Goal: Task Accomplishment & Management: Complete application form

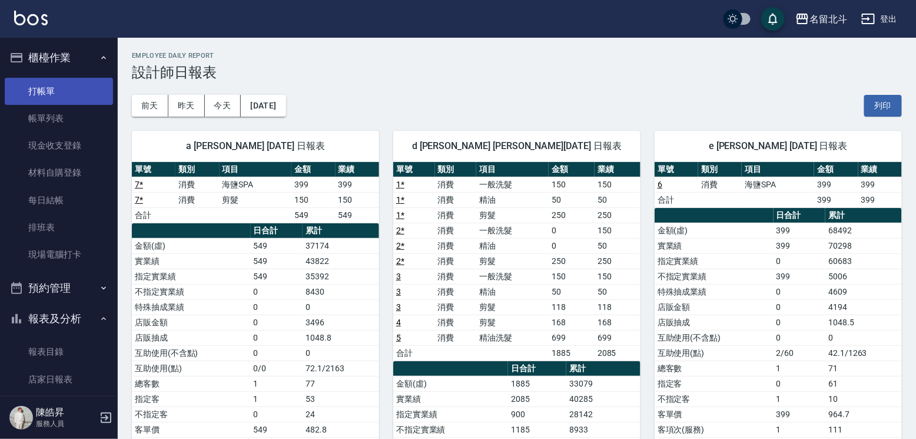
click at [64, 87] on link "打帳單" at bounding box center [59, 91] width 108 height 27
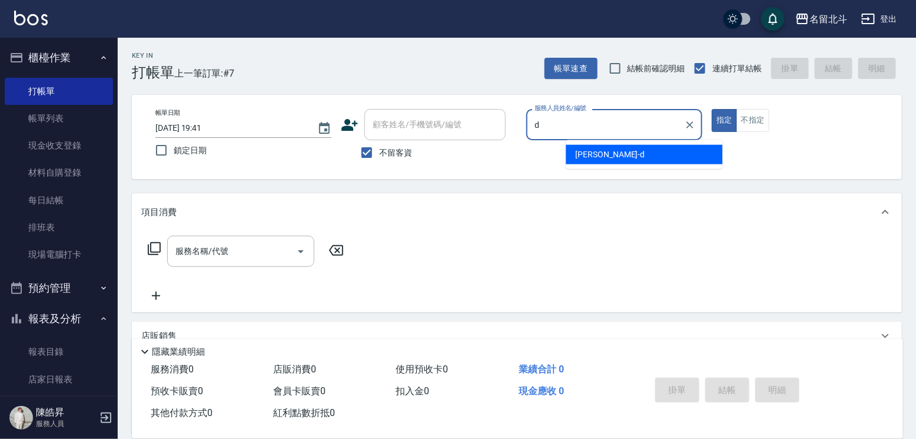
type input "[PERSON_NAME] -d"
type button "true"
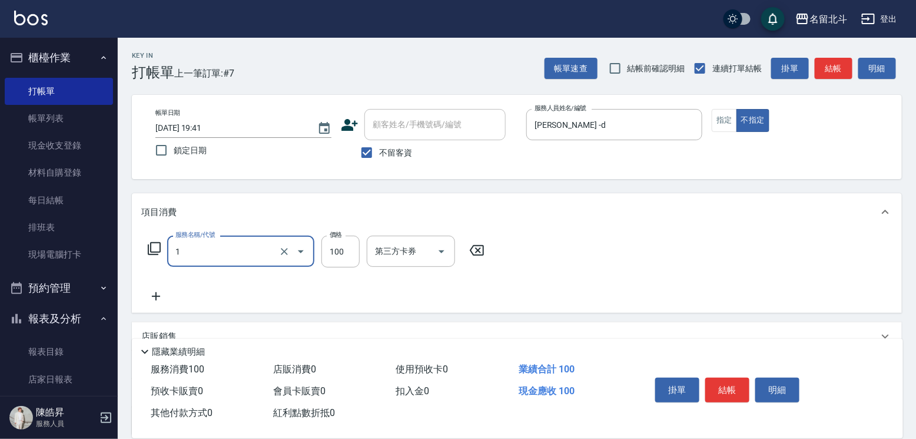
type input "剪髮(1)"
type input "168"
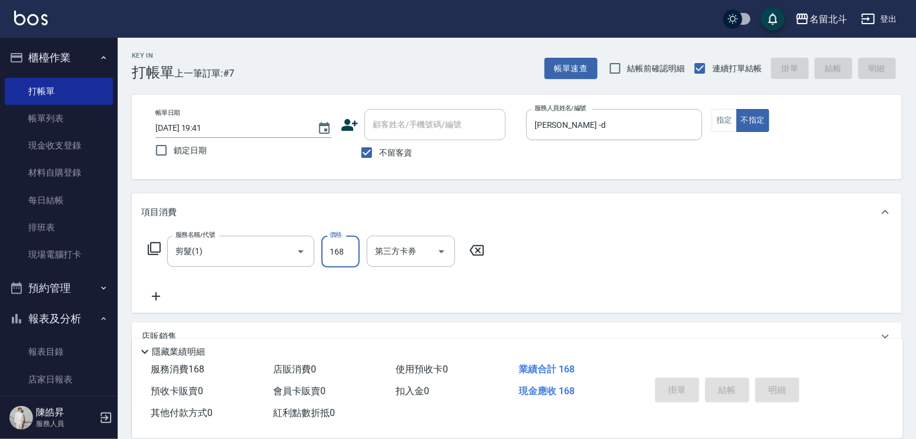
type input "[DATE] 19:42"
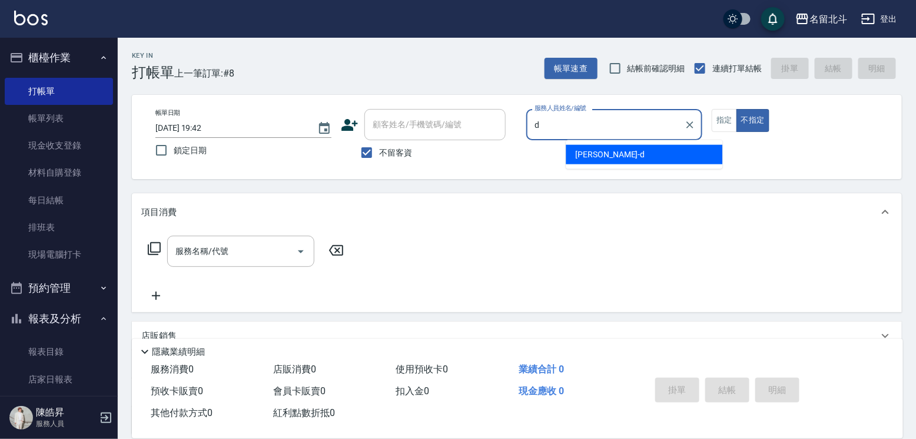
type input "[PERSON_NAME] -d"
type button "false"
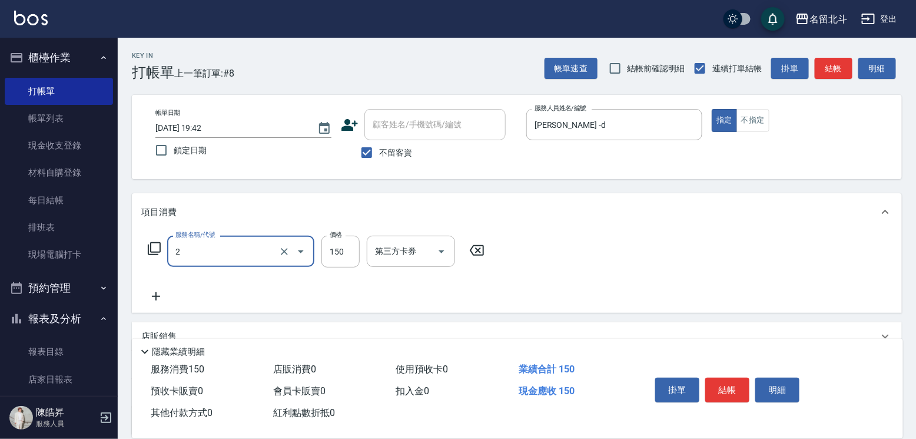
type input "一般洗髮(2)"
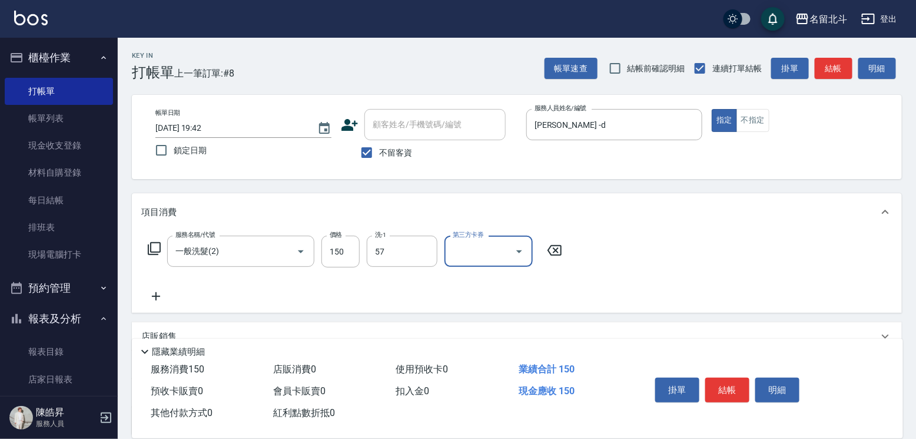
type input "[PERSON_NAME]-57"
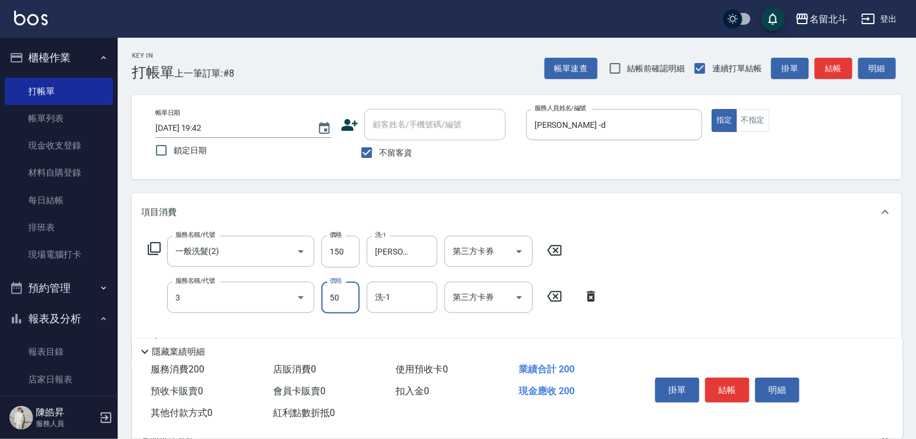
type input "精油(3)"
type input "[PERSON_NAME]-57"
type input "剪髮(1)"
type input "250"
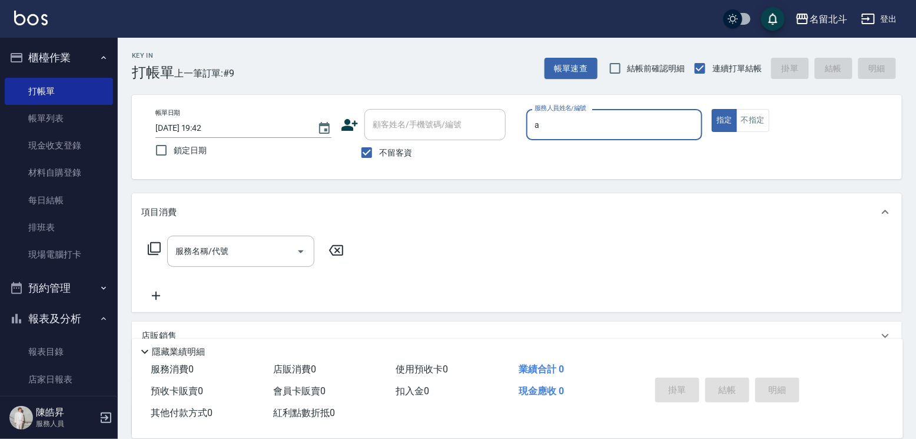
type input "[PERSON_NAME]-a"
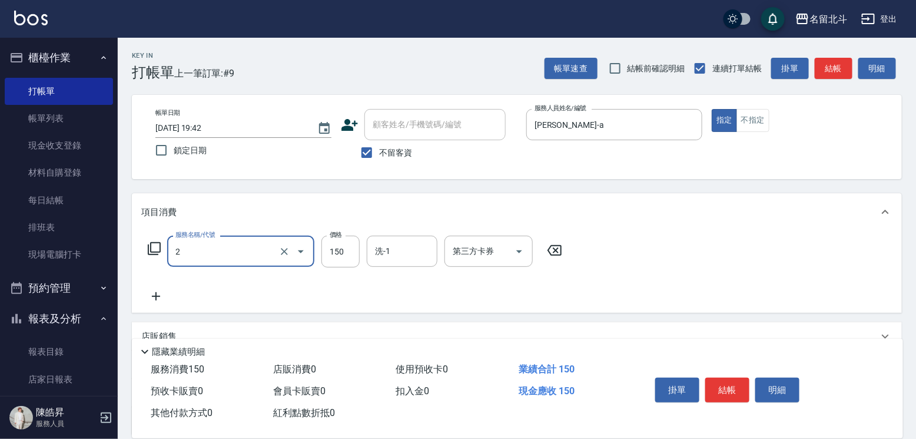
type input "一般洗髮(2)"
type input "250"
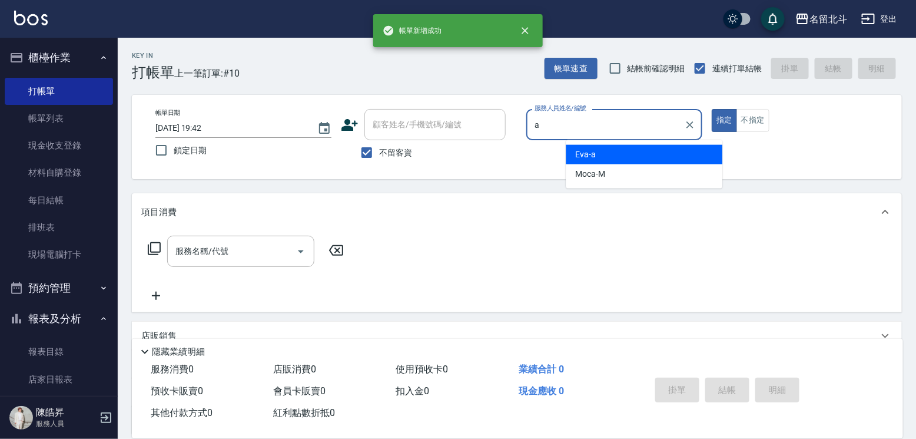
type input "[PERSON_NAME]-a"
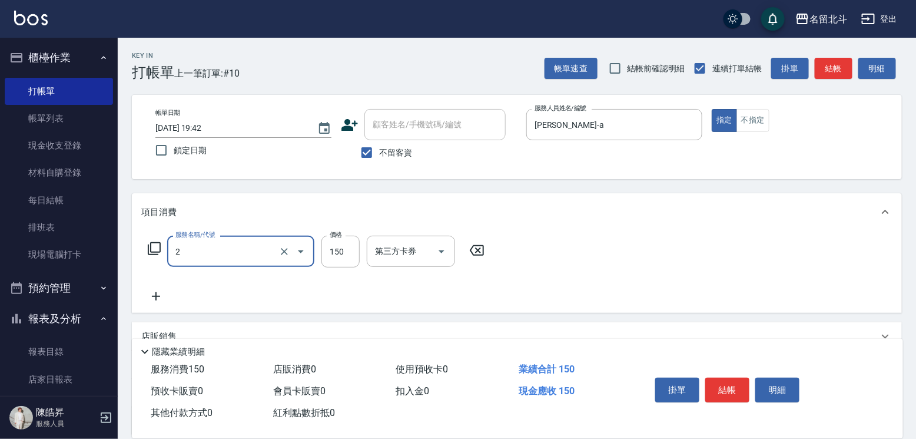
type input "一般洗髮(2)"
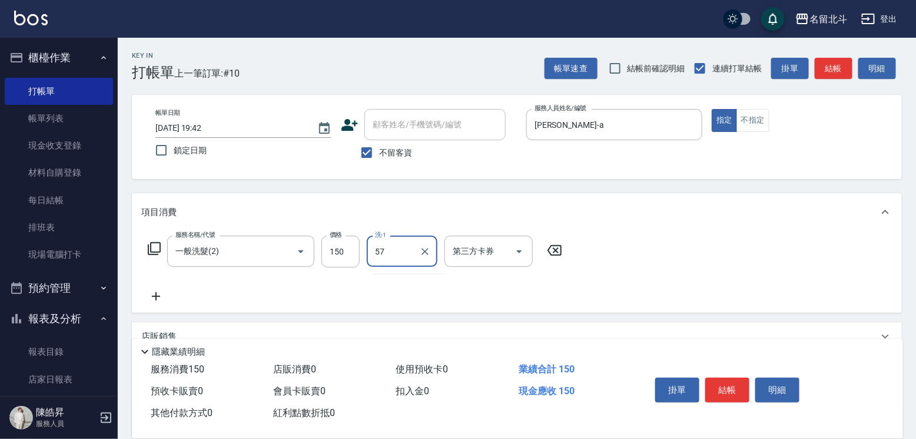
type input "[PERSON_NAME]-57"
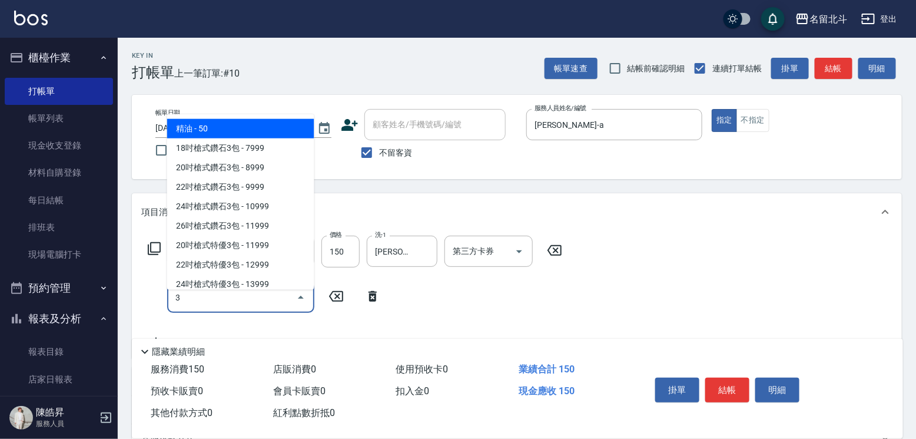
type input "精油(3)"
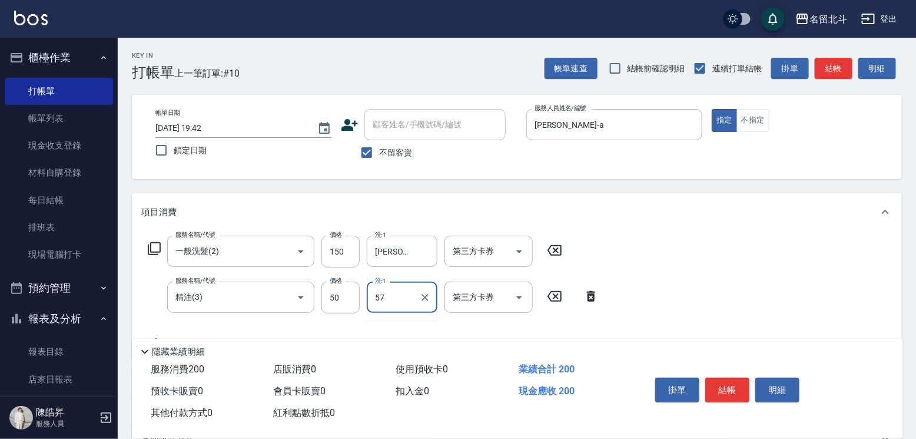
type input "[PERSON_NAME]-57"
type input "剪髮(1)"
type input "200"
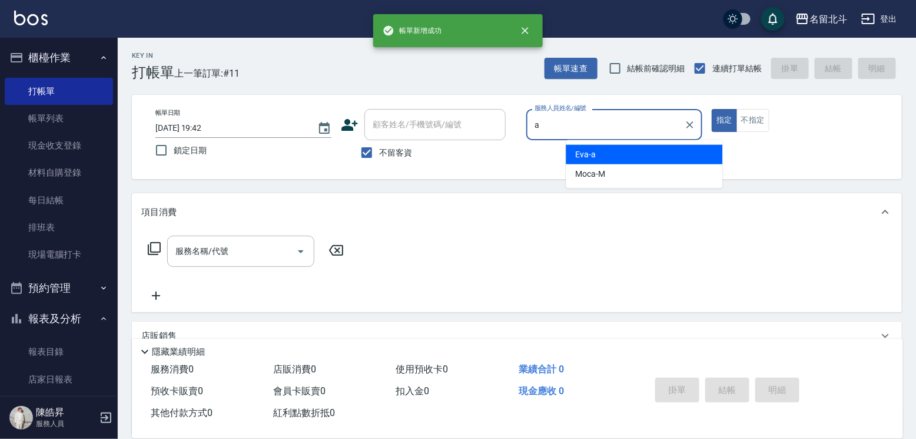
type input "[PERSON_NAME]-a"
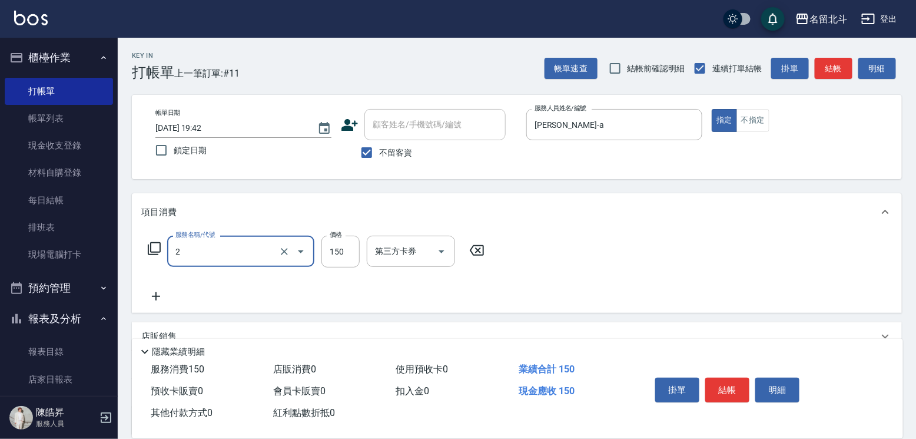
type input "一般洗髮(2)"
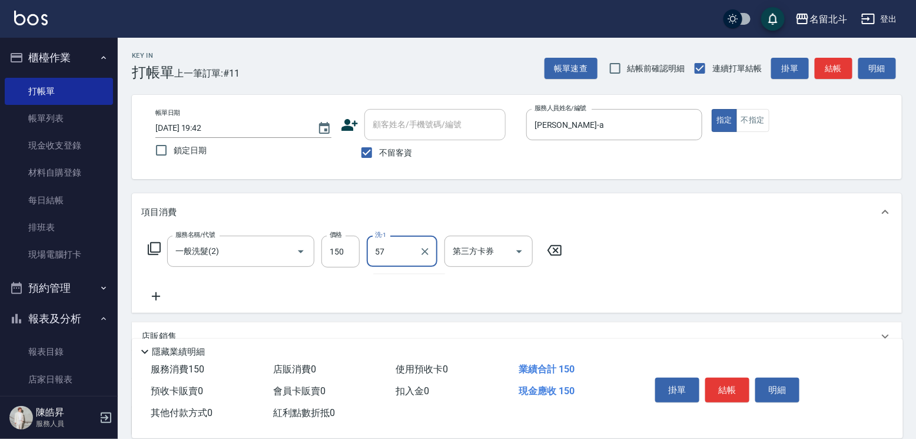
type input "[PERSON_NAME]-57"
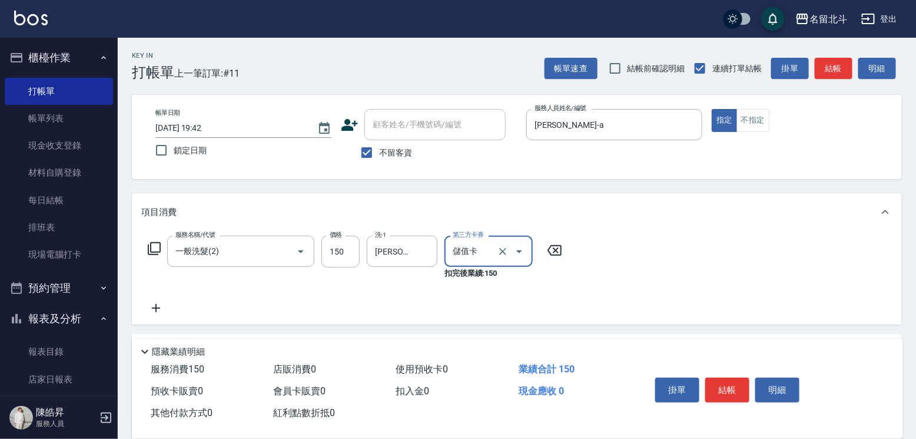
type input "儲值卡"
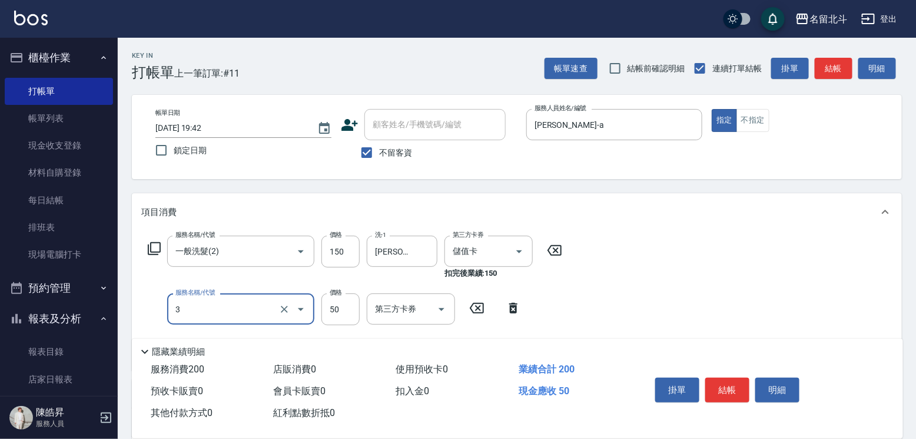
type input "精油(3)"
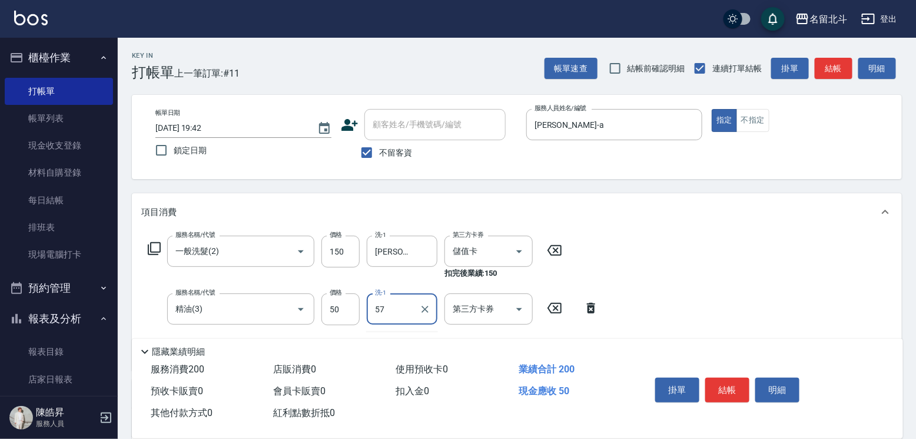
type input "[PERSON_NAME]-57"
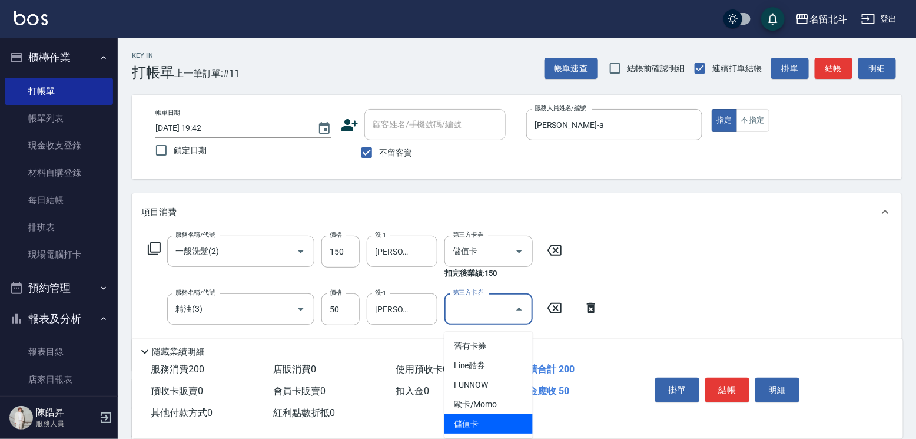
type input "儲值卡"
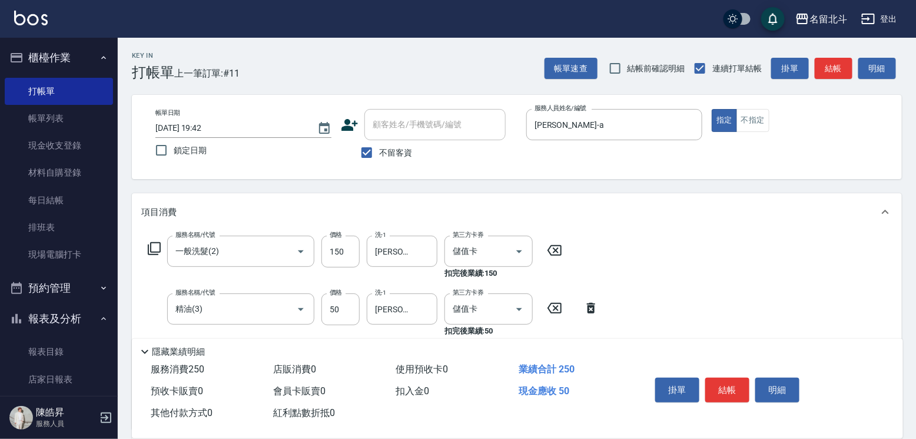
type input "瞬間保養(4)"
type input "[PERSON_NAME]-57"
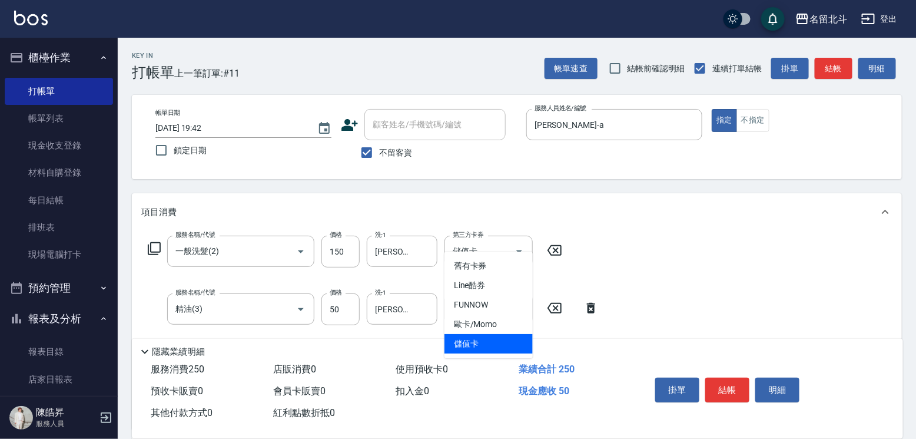
type input "儲值卡"
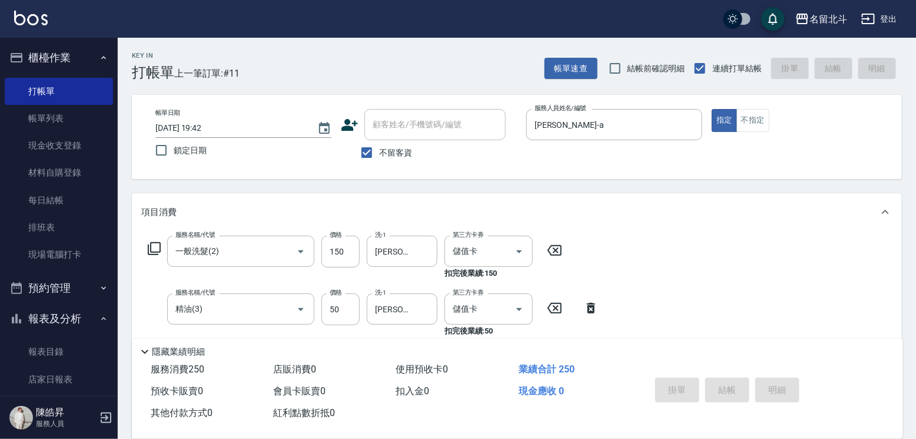
type input "[DATE] 19:43"
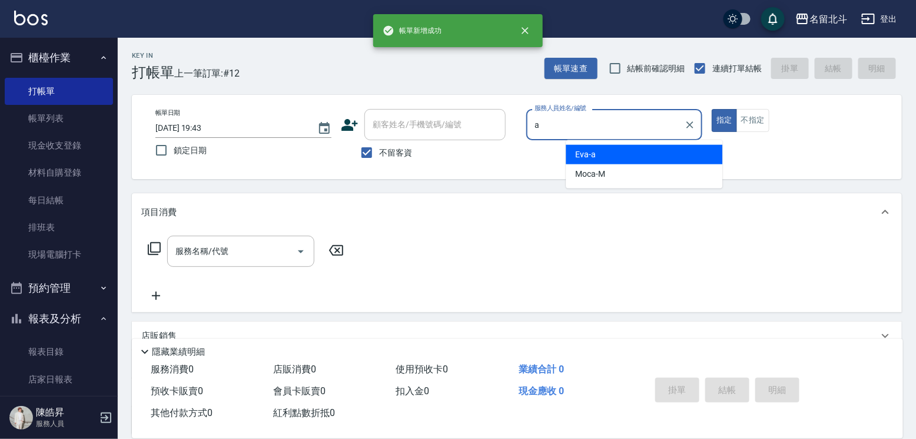
type input "[PERSON_NAME]-a"
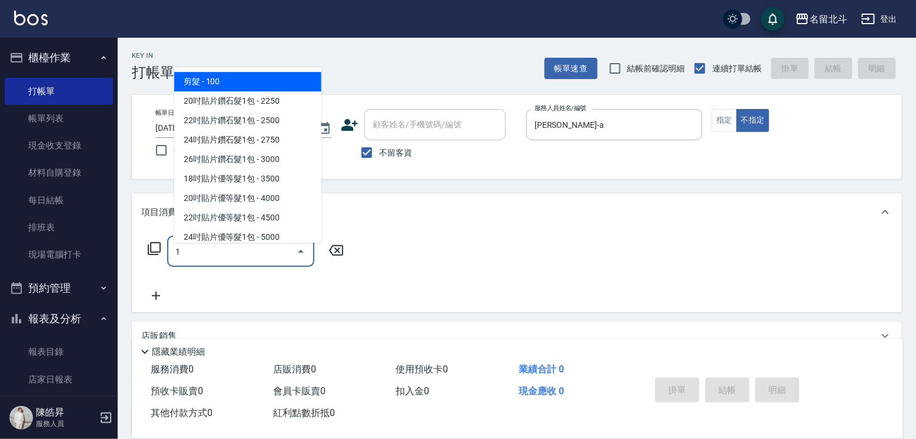
type input "剪髮(1)"
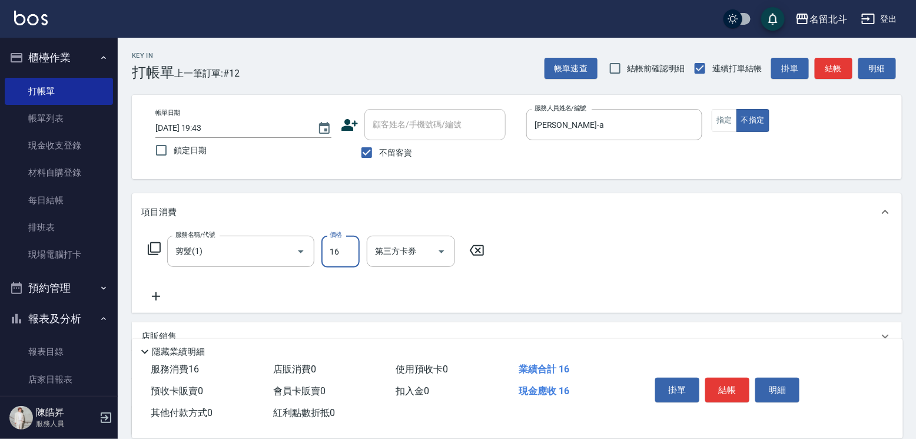
type input "168"
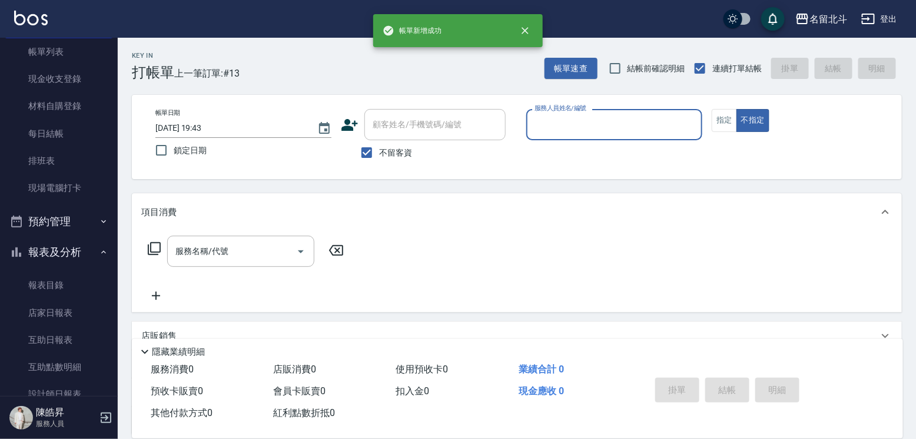
scroll to position [177, 0]
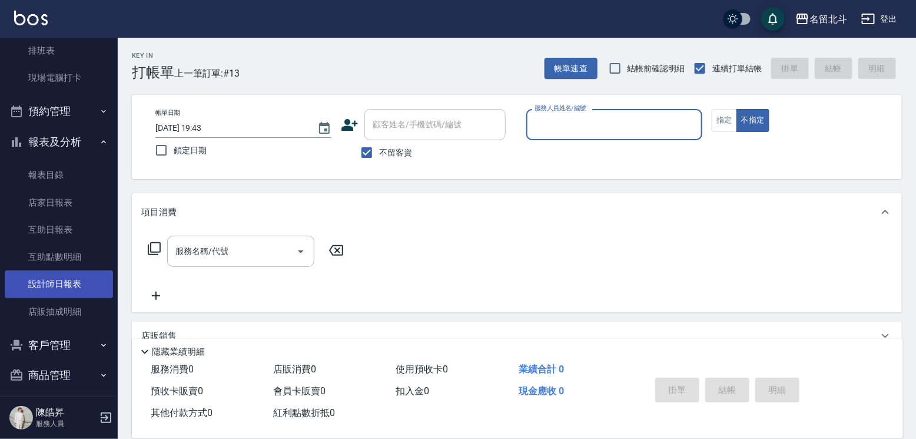
click at [72, 281] on link "設計師日報表" at bounding box center [59, 283] width 108 height 27
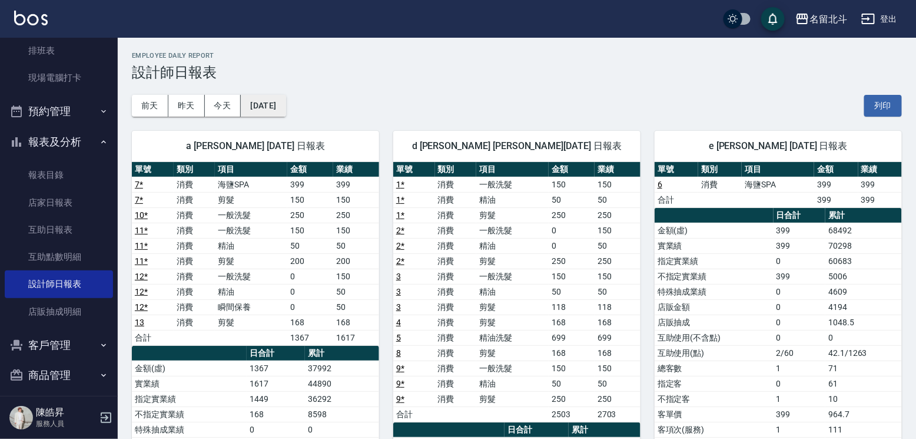
click at [286, 98] on button "[DATE]" at bounding box center [263, 106] width 45 height 22
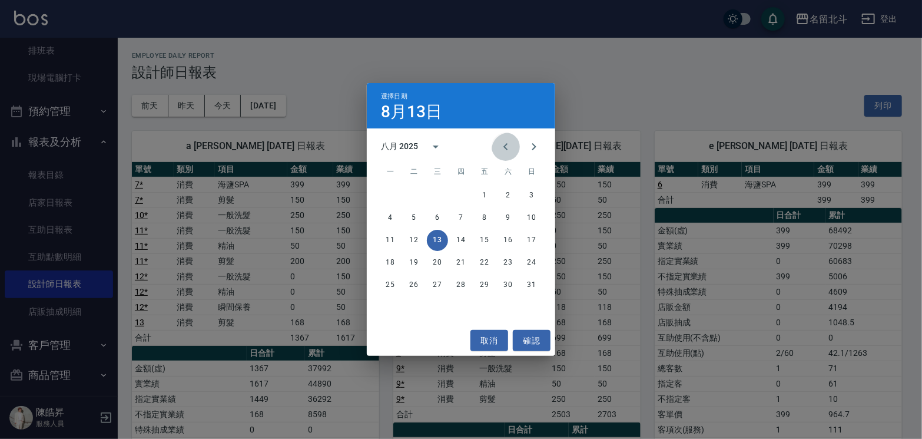
click at [499, 141] on icon "Previous month" at bounding box center [506, 147] width 14 height 14
click at [530, 215] on button "13" at bounding box center [531, 217] width 21 height 21
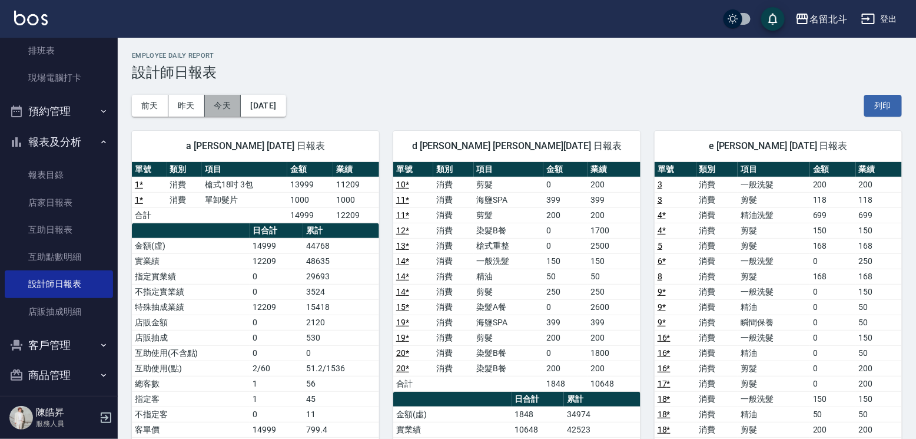
click at [220, 106] on button "今天" at bounding box center [223, 106] width 37 height 22
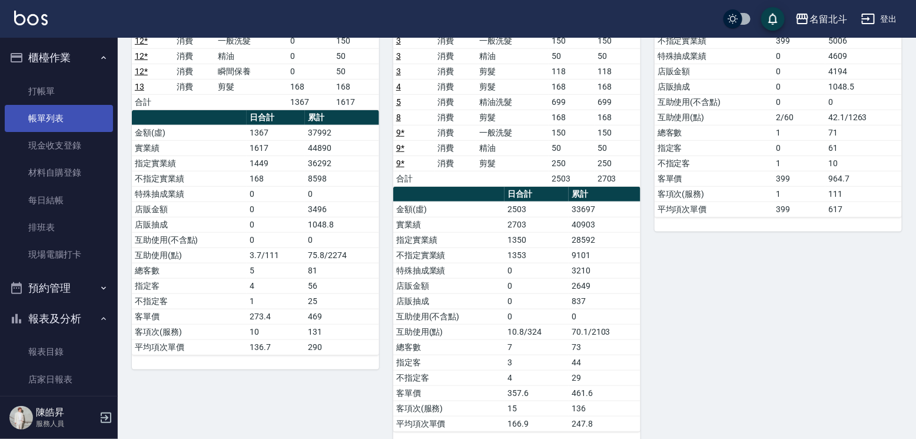
click at [49, 118] on link "帳單列表" at bounding box center [59, 118] width 108 height 27
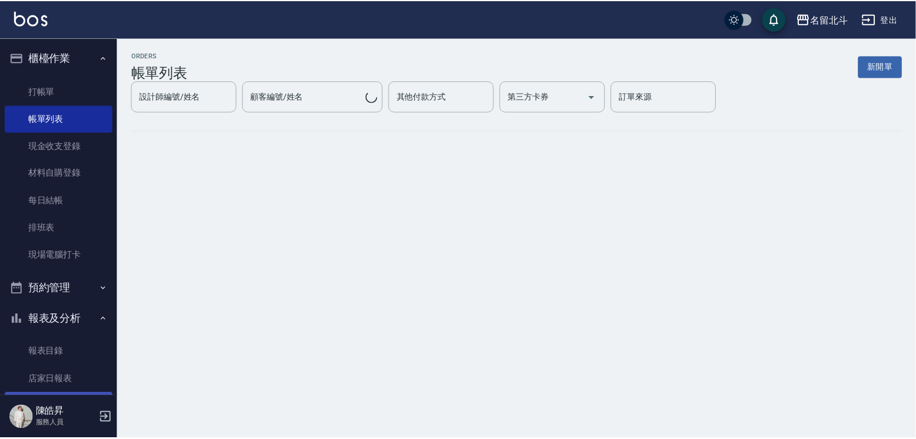
scroll to position [198, 0]
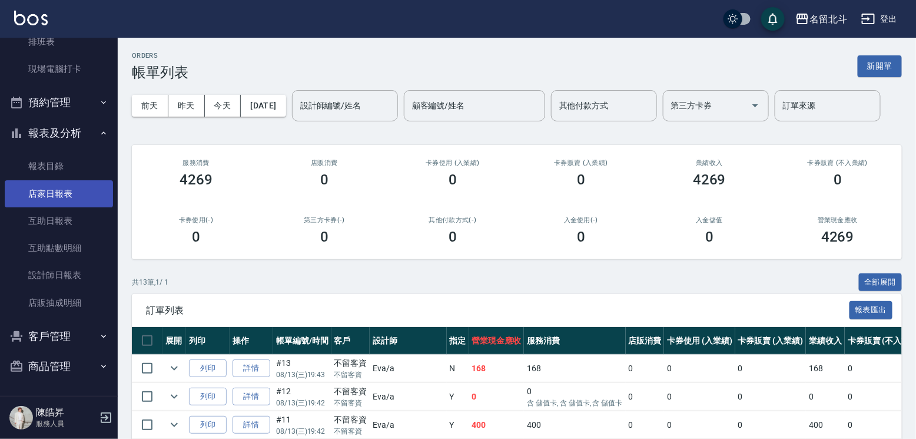
click at [78, 182] on link "店家日報表" at bounding box center [59, 193] width 108 height 27
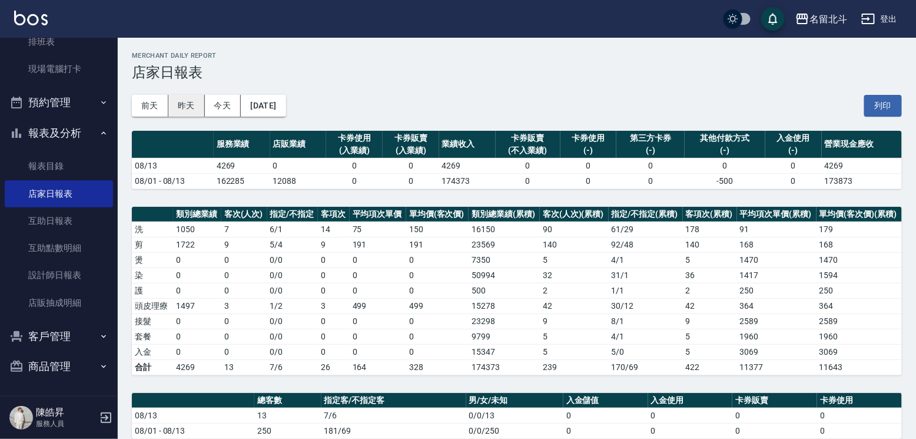
click at [177, 104] on button "昨天" at bounding box center [186, 106] width 37 height 22
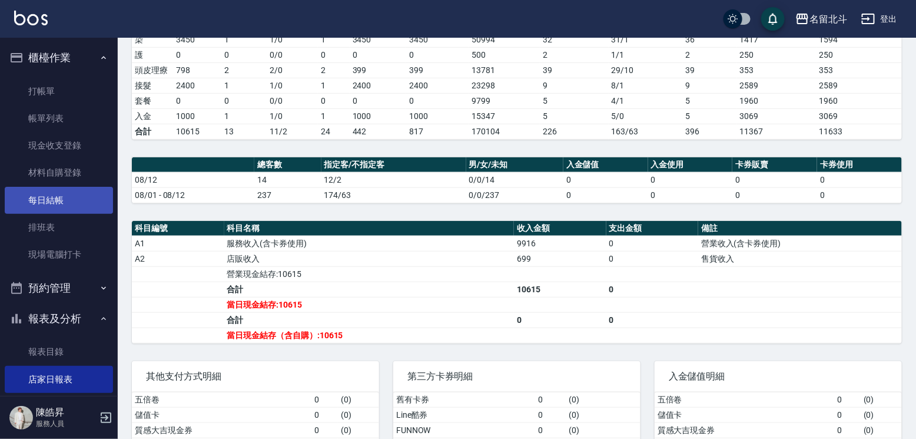
click at [58, 195] on link "每日結帳" at bounding box center [59, 200] width 108 height 27
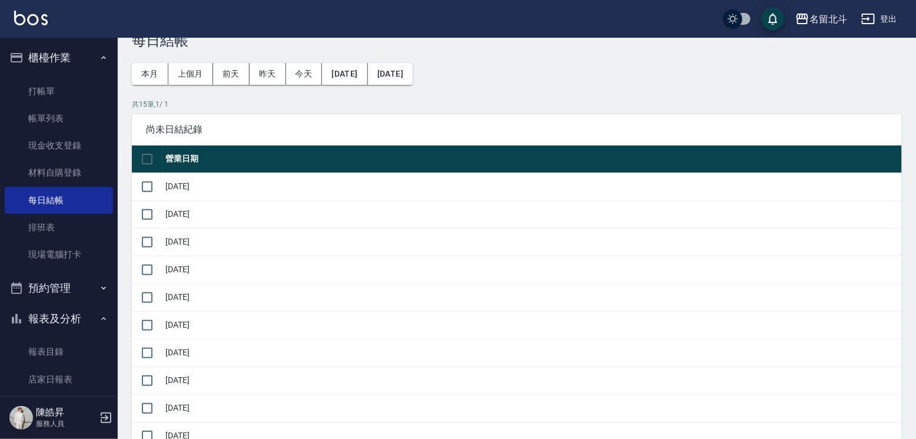
scroll to position [59, 0]
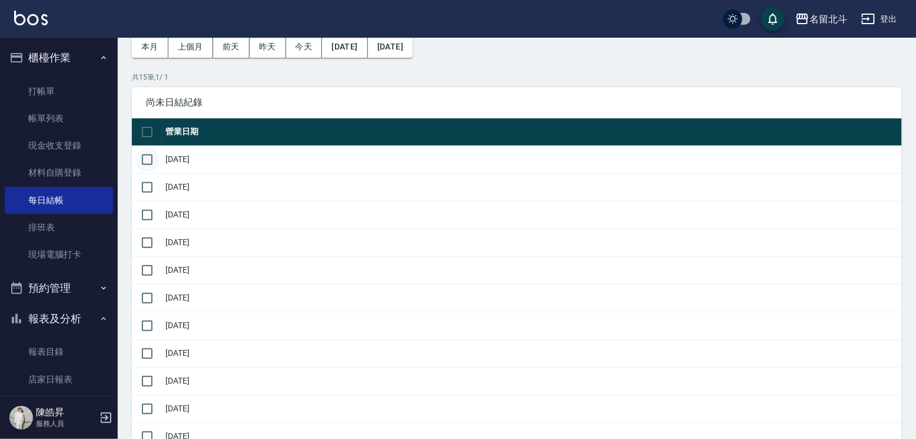
click at [146, 171] on input "checkbox" at bounding box center [147, 159] width 25 height 25
checkbox input "true"
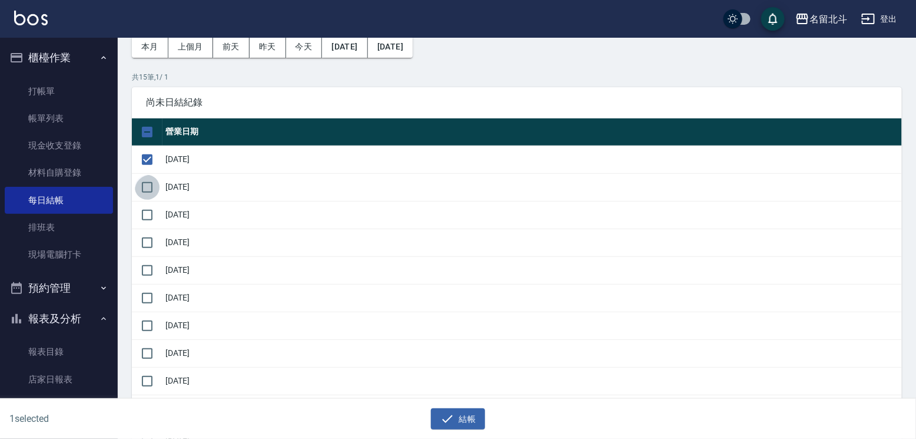
click at [145, 197] on input "checkbox" at bounding box center [147, 187] width 25 height 25
checkbox input "true"
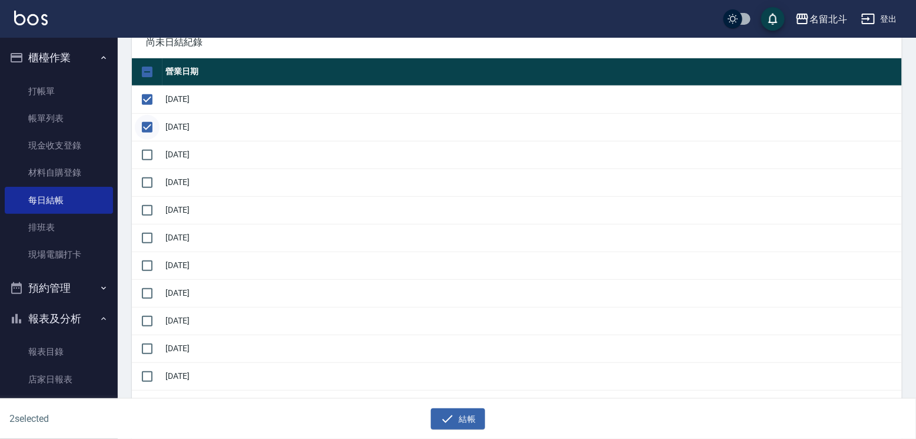
scroll to position [118, 0]
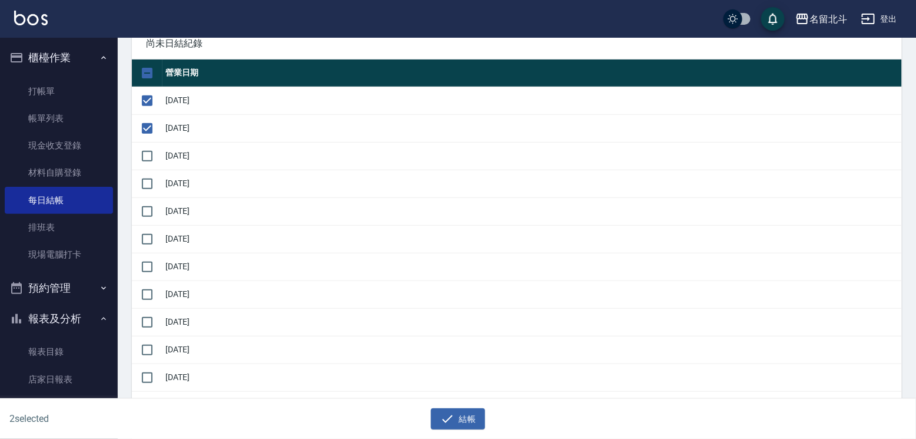
drag, startPoint x: 149, startPoint y: 173, endPoint x: 185, endPoint y: 224, distance: 63.0
click at [149, 168] on input "checkbox" at bounding box center [147, 156] width 25 height 25
checkbox input "true"
click at [152, 196] on input "checkbox" at bounding box center [147, 183] width 25 height 25
checkbox input "true"
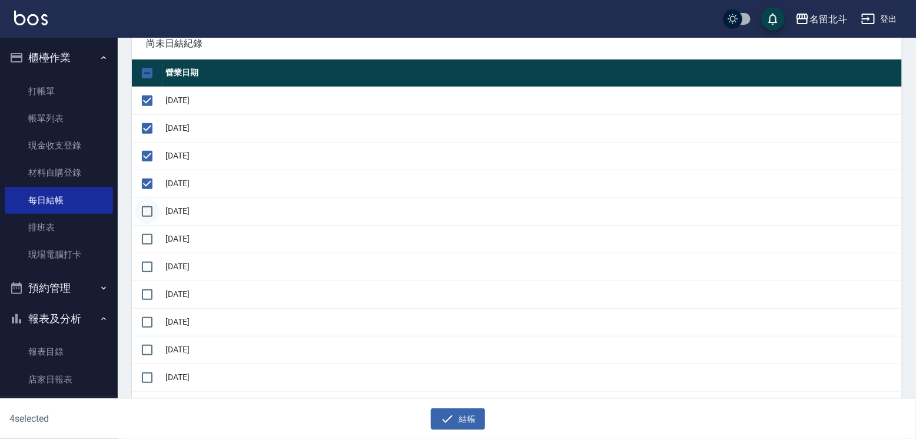
click at [147, 224] on input "checkbox" at bounding box center [147, 211] width 25 height 25
checkbox input "true"
click at [156, 251] on input "checkbox" at bounding box center [147, 239] width 25 height 25
checkbox input "true"
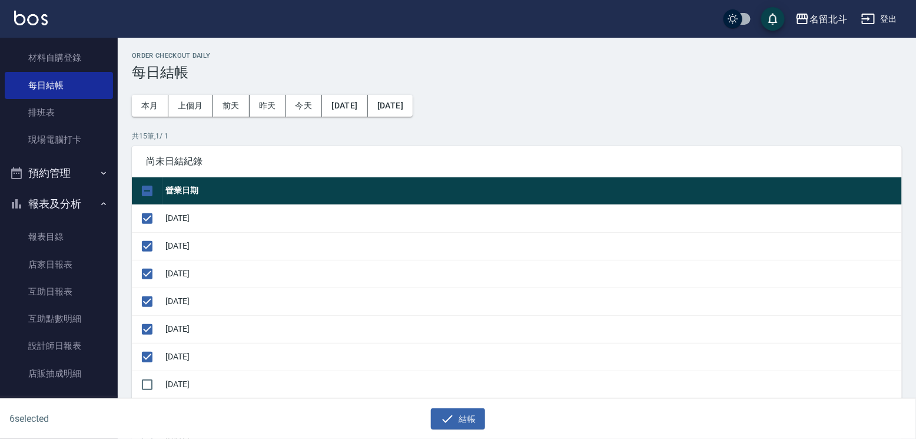
scroll to position [198, 0]
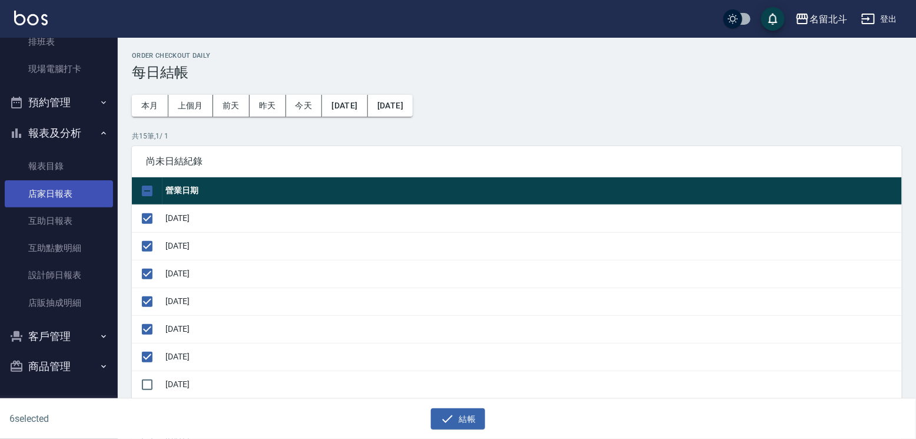
click at [54, 188] on link "店家日報表" at bounding box center [59, 193] width 108 height 27
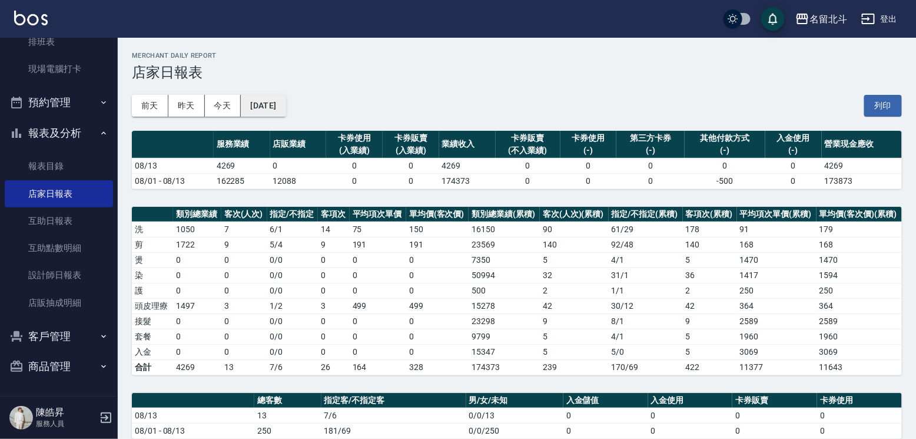
click at [286, 99] on button "[DATE]" at bounding box center [263, 106] width 45 height 22
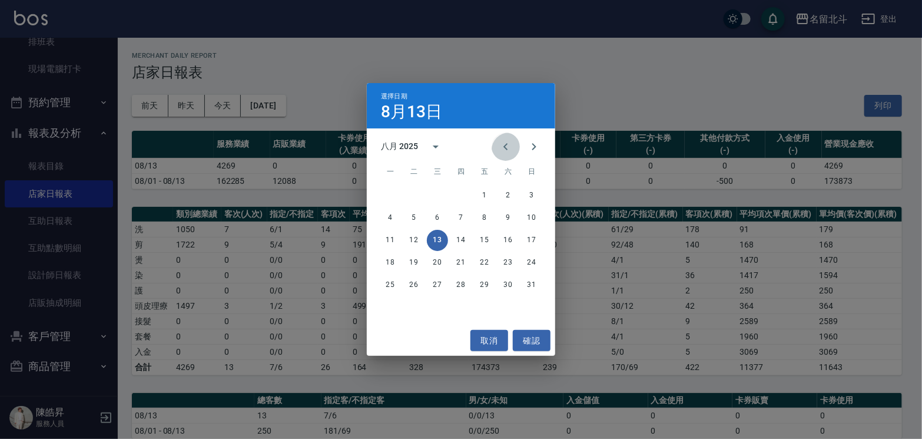
click at [502, 151] on icon "Previous month" at bounding box center [506, 147] width 14 height 14
click at [532, 147] on icon "Next month" at bounding box center [534, 146] width 4 height 7
click at [489, 217] on button "8" at bounding box center [484, 217] width 21 height 21
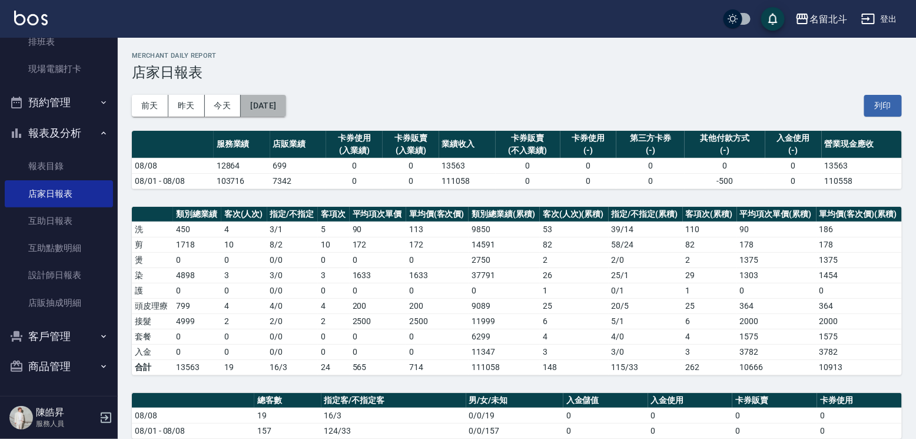
click at [286, 101] on button "[DATE]" at bounding box center [263, 106] width 45 height 22
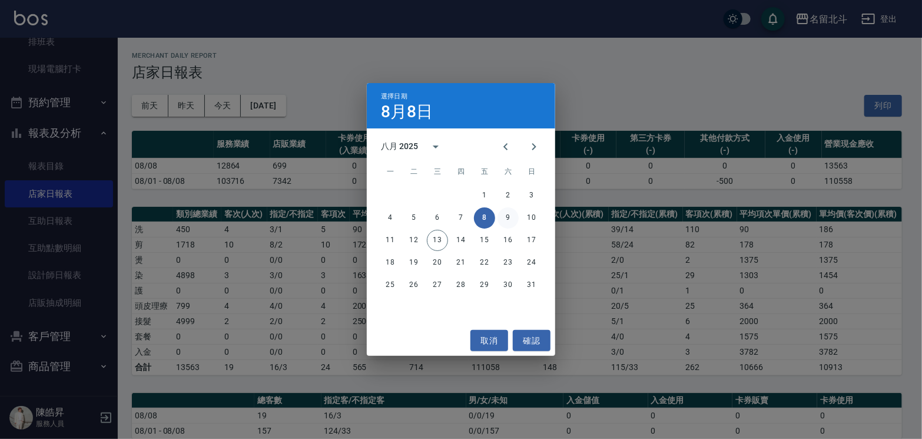
click at [510, 221] on button "9" at bounding box center [507, 217] width 21 height 21
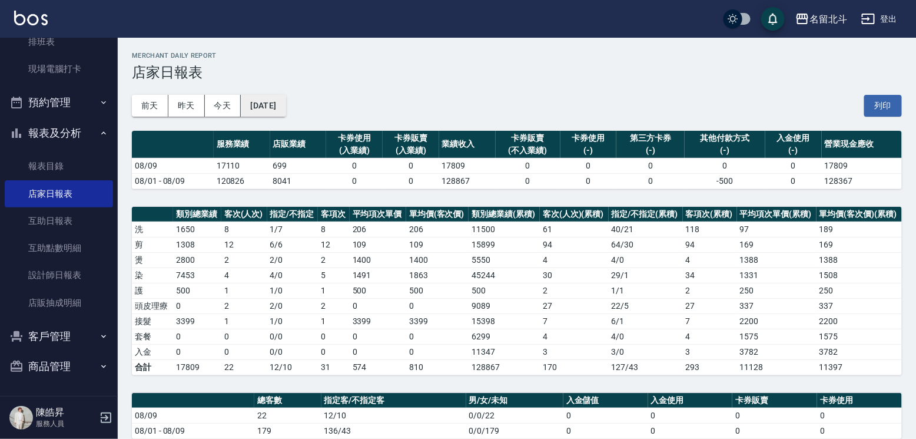
click at [286, 103] on button "[DATE]" at bounding box center [263, 106] width 45 height 22
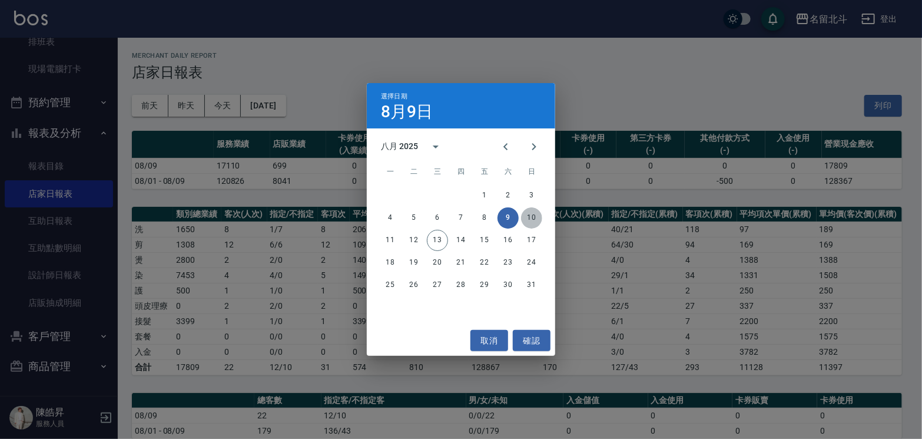
click at [532, 217] on button "10" at bounding box center [531, 217] width 21 height 21
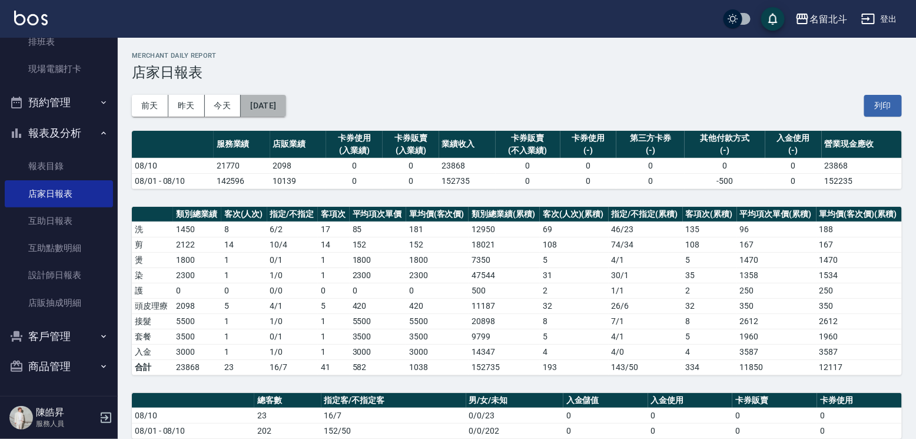
click at [285, 109] on button "[DATE]" at bounding box center [263, 106] width 45 height 22
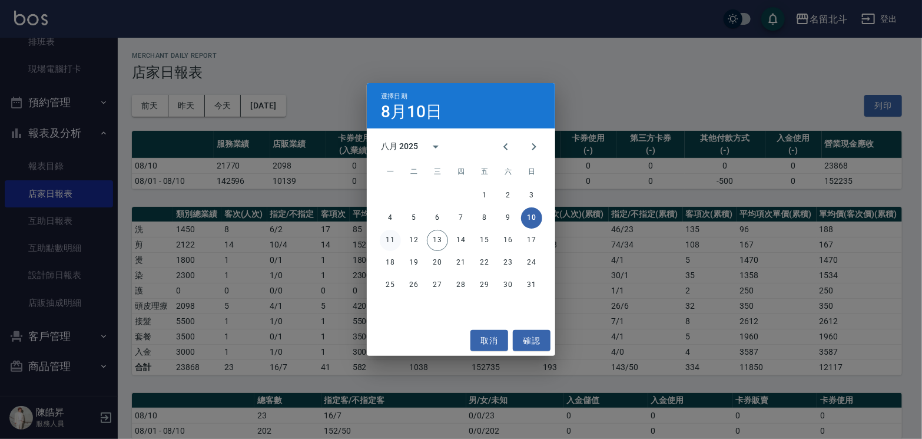
click at [393, 240] on button "11" at bounding box center [390, 240] width 21 height 21
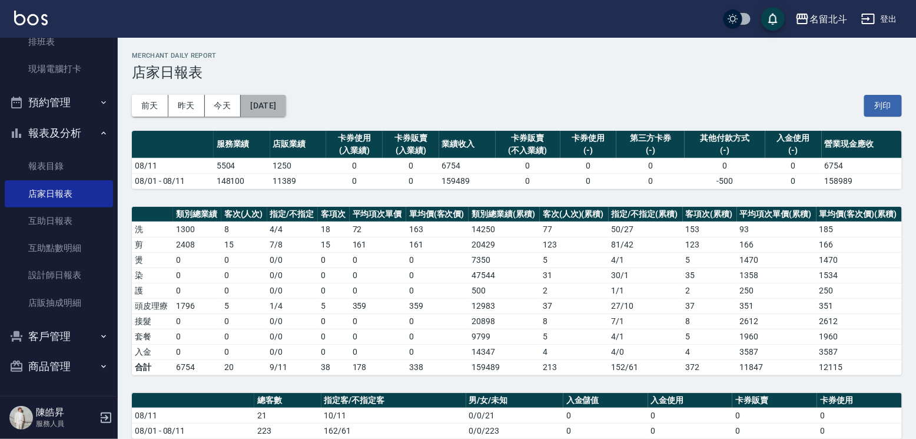
click at [284, 97] on button "[DATE]" at bounding box center [263, 106] width 45 height 22
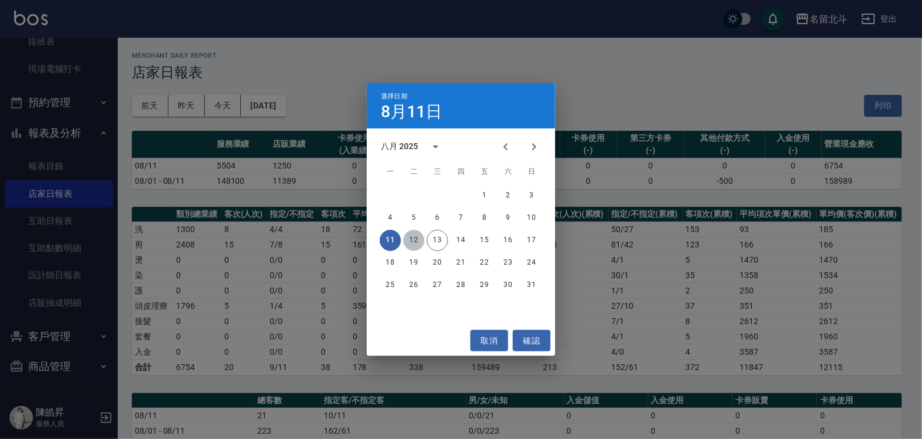
click at [408, 241] on button "12" at bounding box center [413, 240] width 21 height 21
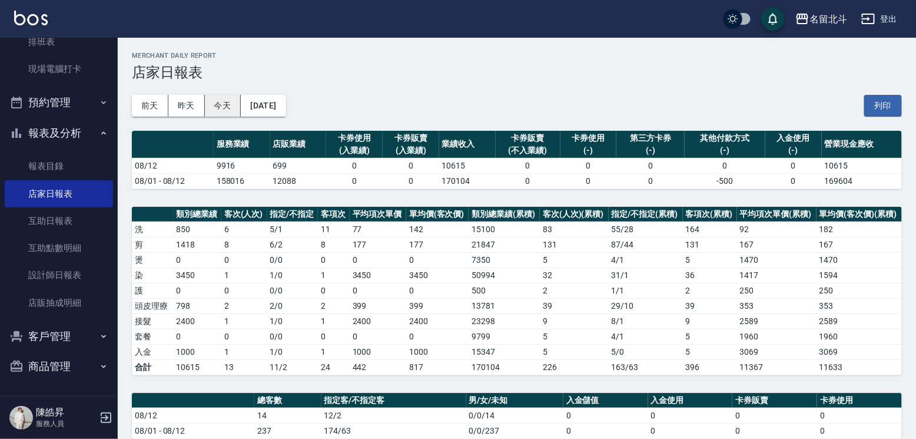
click at [210, 99] on button "今天" at bounding box center [223, 106] width 37 height 22
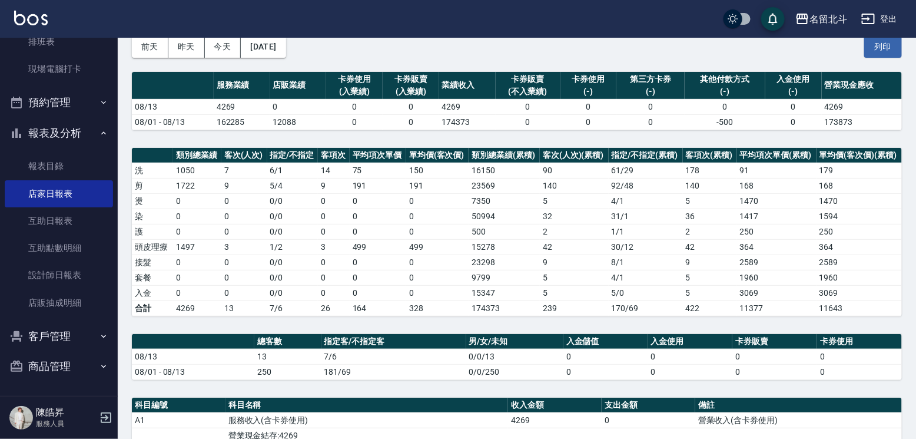
scroll to position [177, 0]
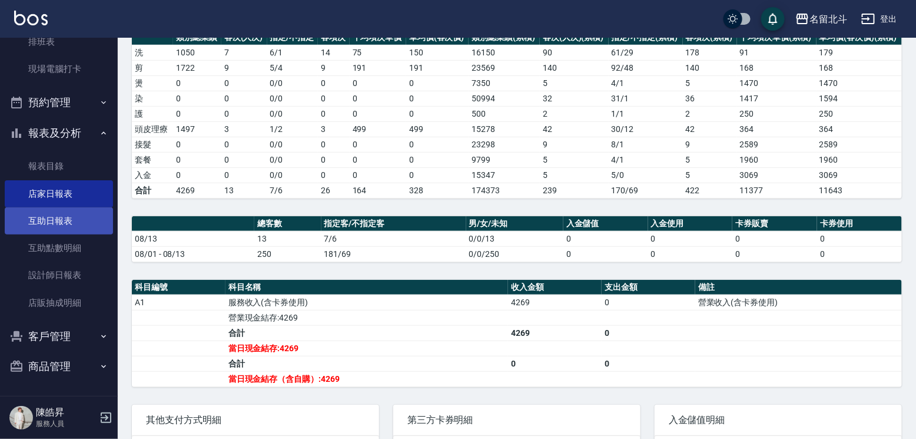
click at [51, 217] on link "互助日報表" at bounding box center [59, 220] width 108 height 27
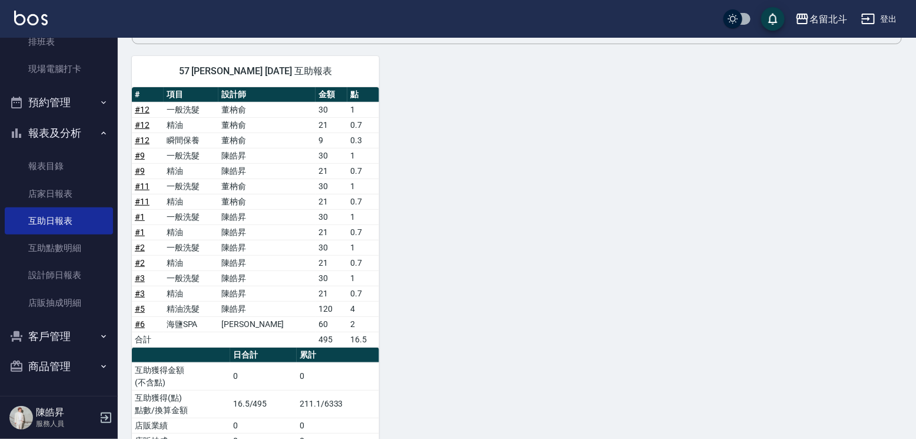
scroll to position [123, 0]
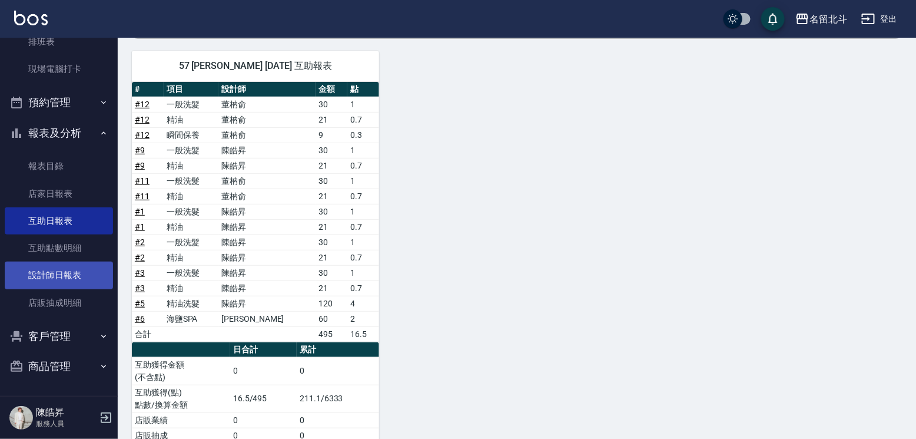
click at [64, 276] on link "設計師日報表" at bounding box center [59, 274] width 108 height 27
